Goal: Navigation & Orientation: Find specific page/section

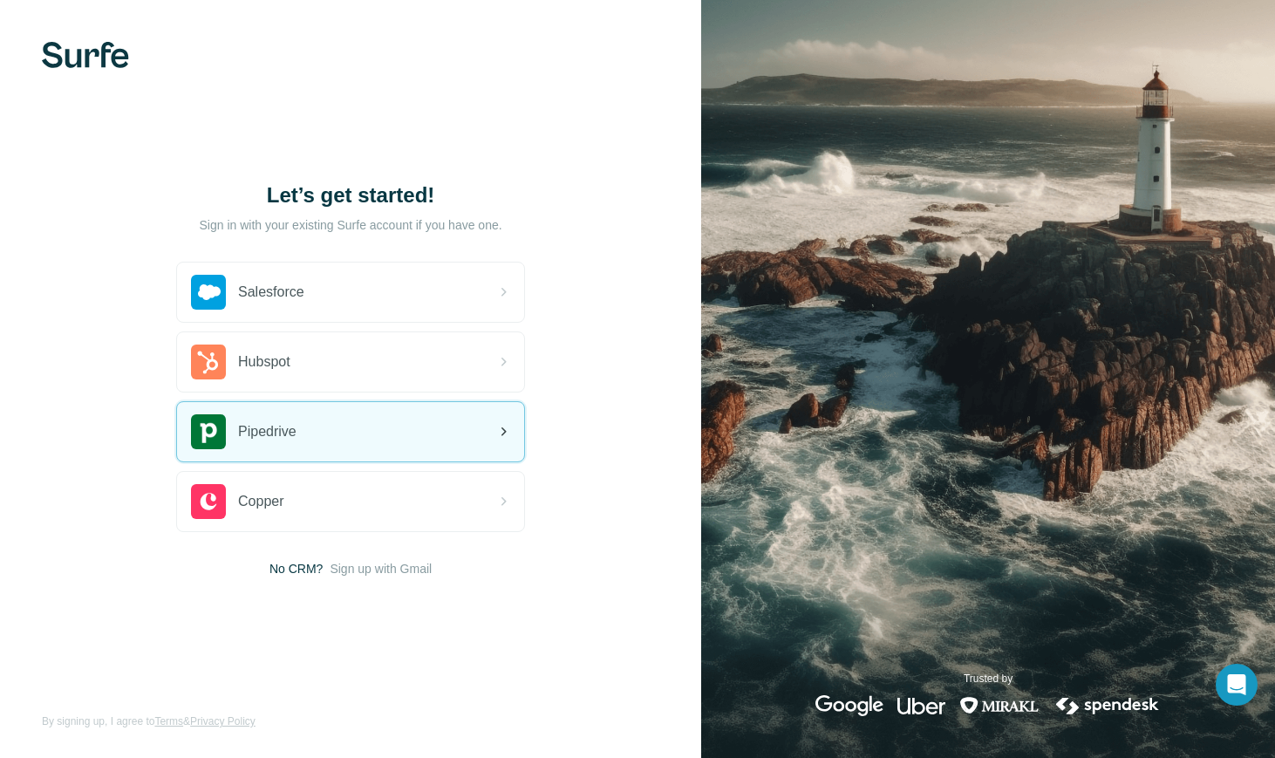
click at [435, 439] on div "Pipedrive" at bounding box center [350, 431] width 347 height 59
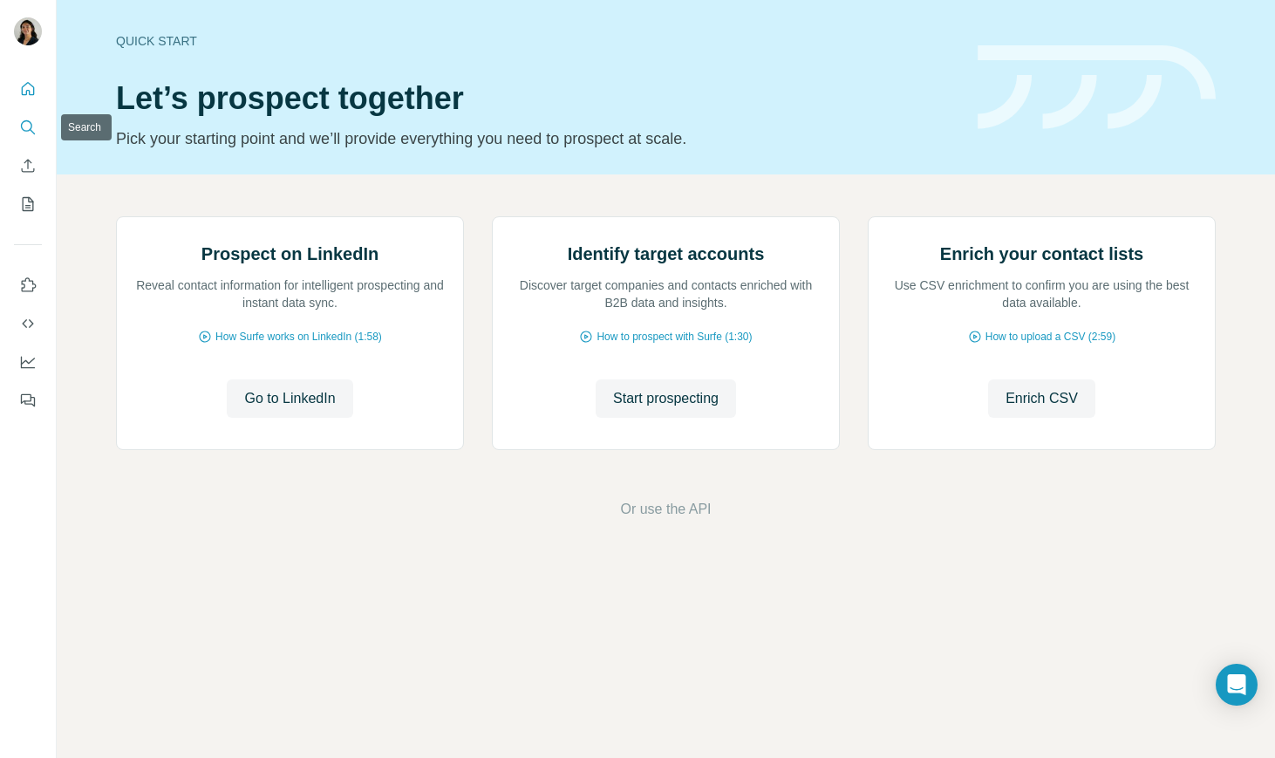
click at [29, 128] on icon "Search" at bounding box center [27, 127] width 17 height 17
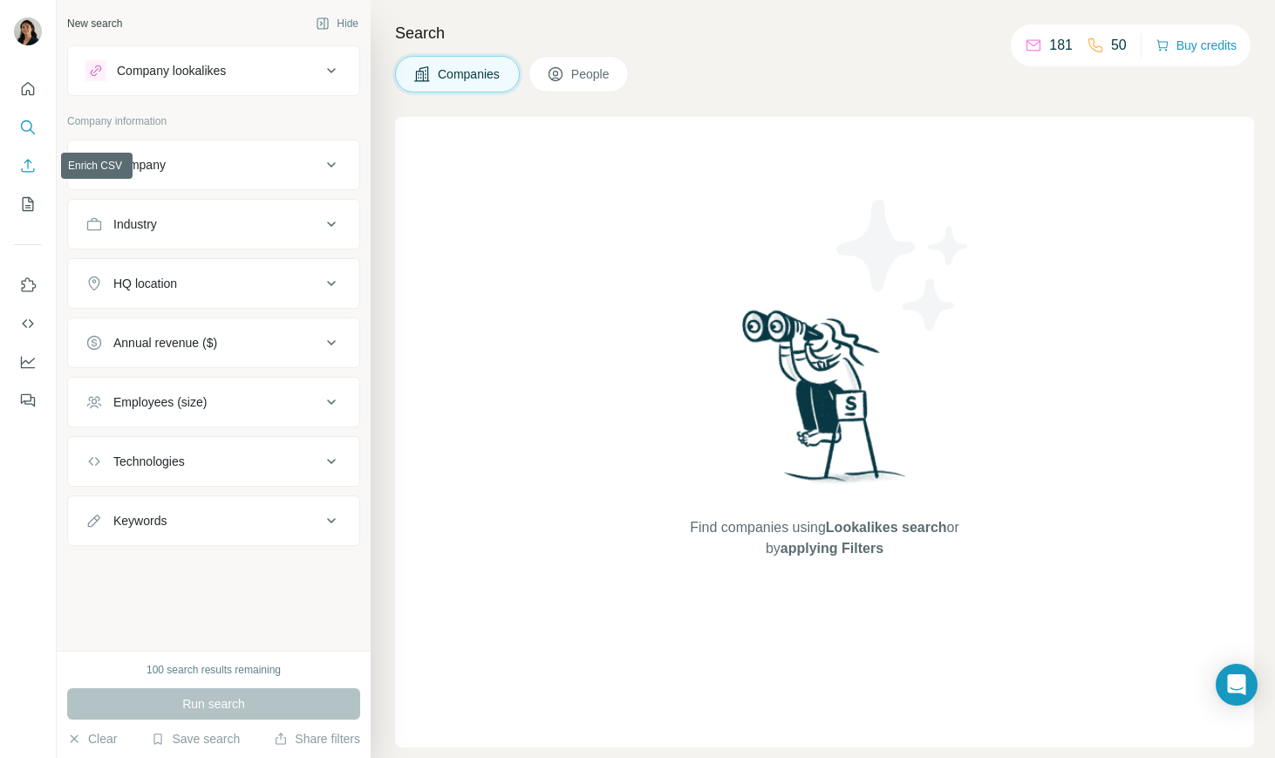
click at [26, 170] on icon "Enrich CSV" at bounding box center [27, 165] width 17 height 17
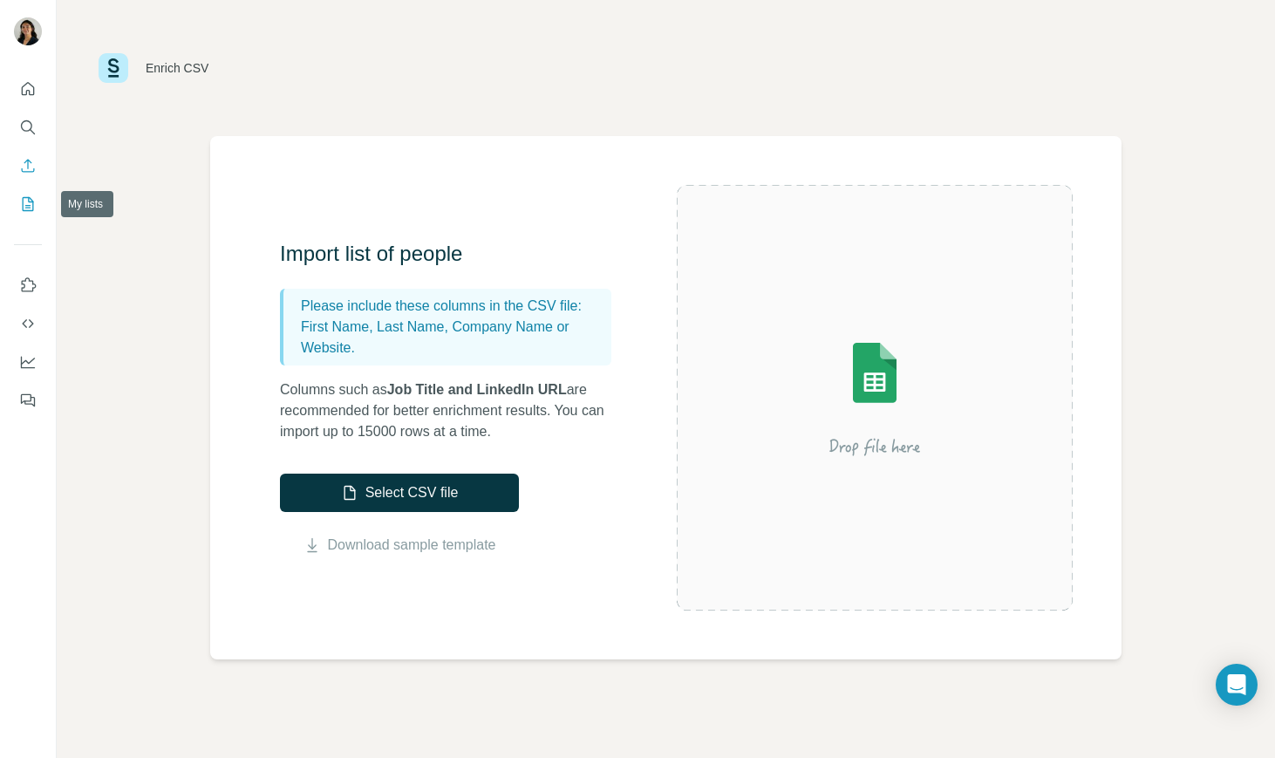
click at [22, 205] on icon "My lists" at bounding box center [27, 203] width 17 height 17
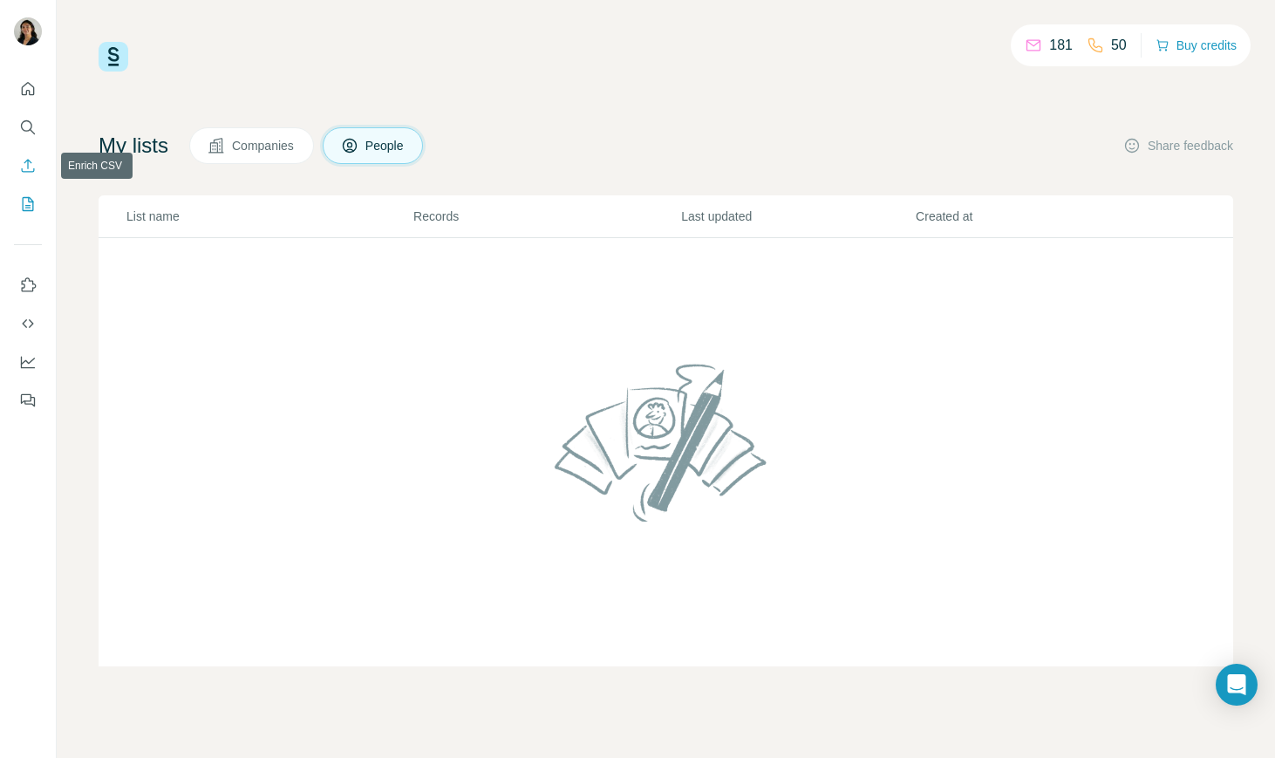
click at [37, 165] on button "Enrich CSV" at bounding box center [28, 165] width 28 height 31
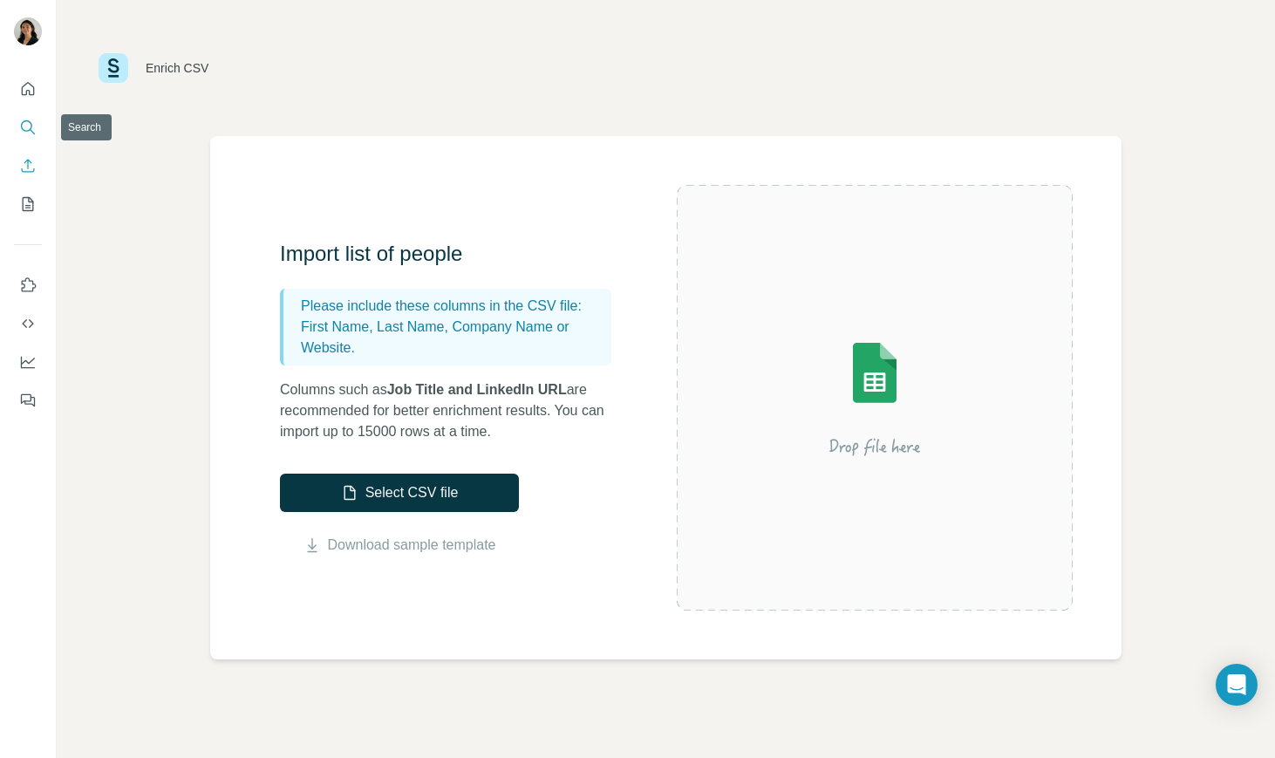
click at [36, 127] on icon "Search" at bounding box center [27, 127] width 17 height 17
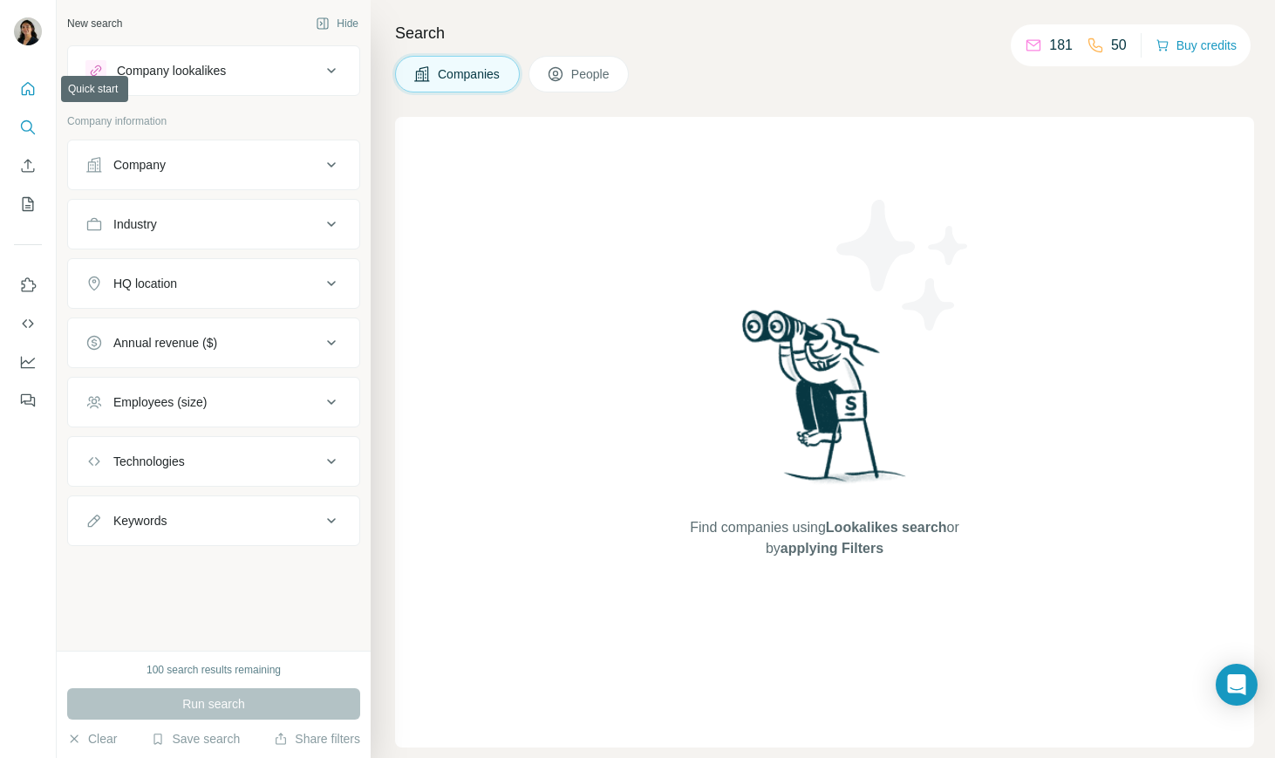
click at [33, 92] on icon "Quick start" at bounding box center [28, 88] width 13 height 13
